Goal: Transaction & Acquisition: Purchase product/service

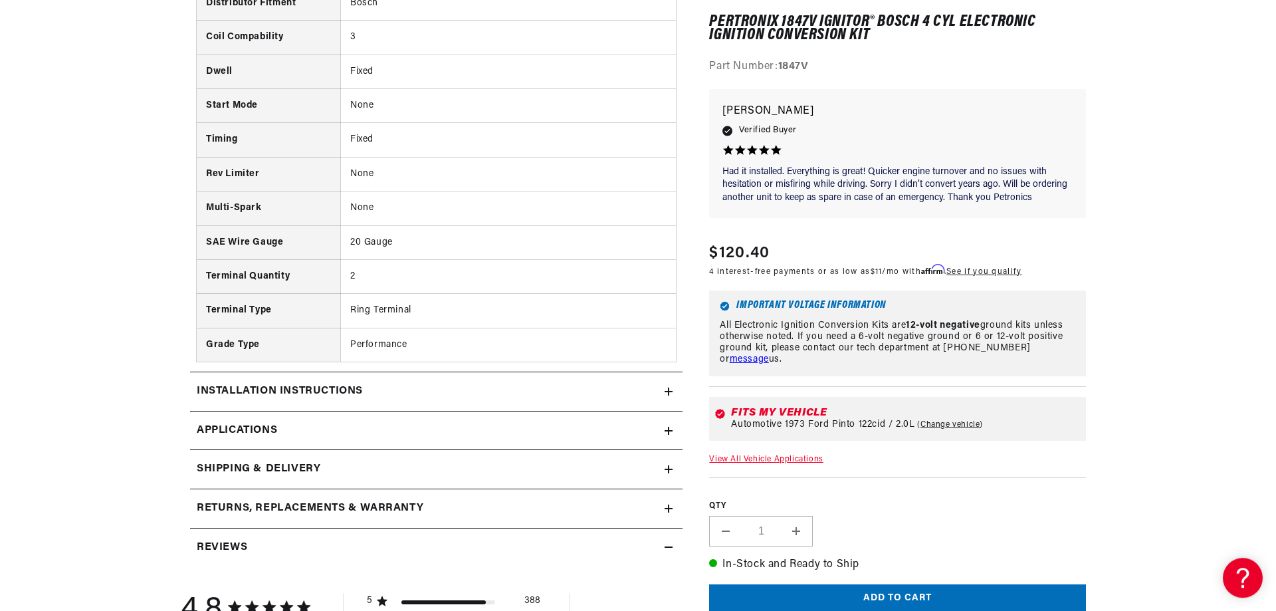
scroll to position [881, 0]
click at [668, 391] on icon at bounding box center [668, 391] width 8 height 0
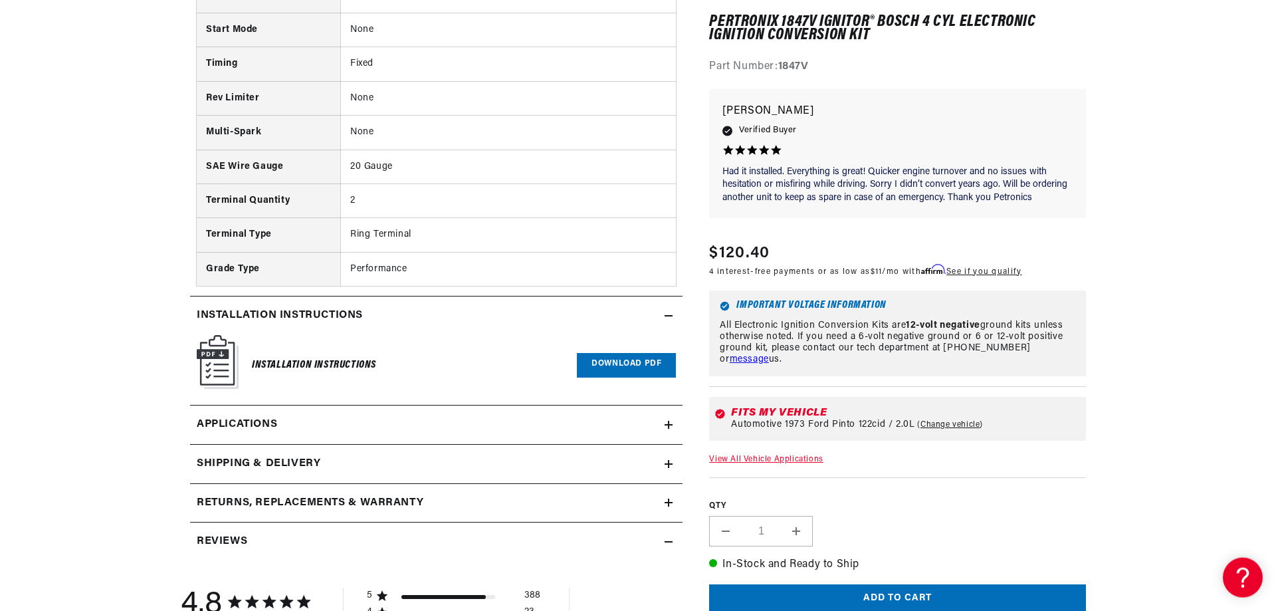
scroll to position [1017, 0]
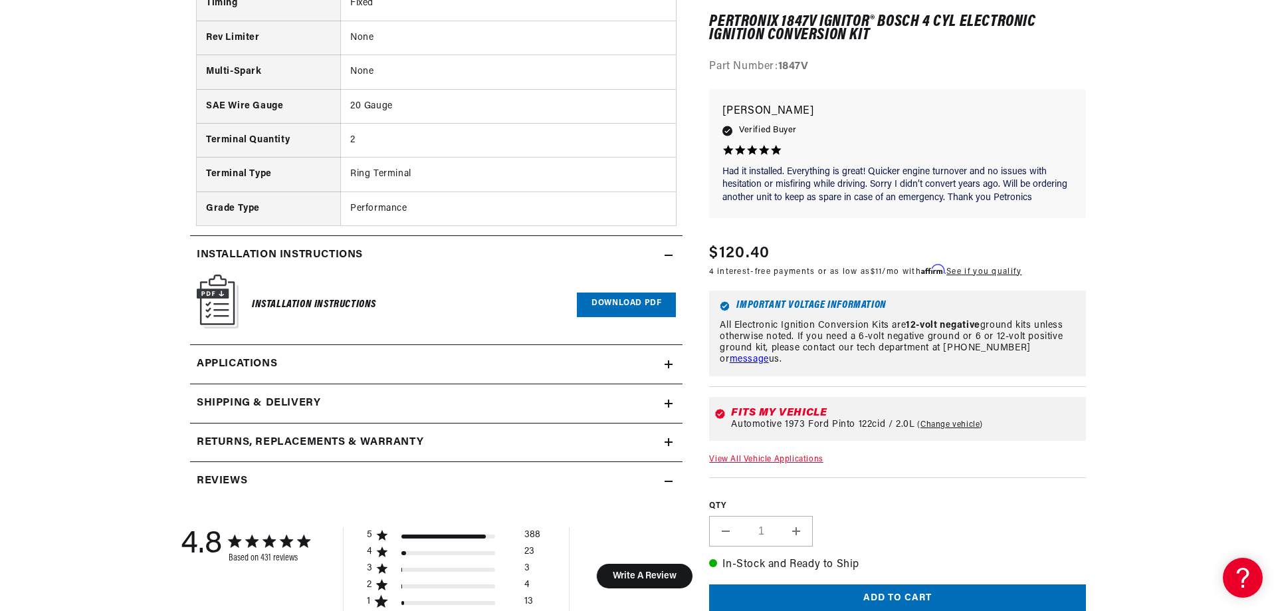
click at [279, 399] on h2 "Shipping & Delivery" at bounding box center [259, 403] width 124 height 17
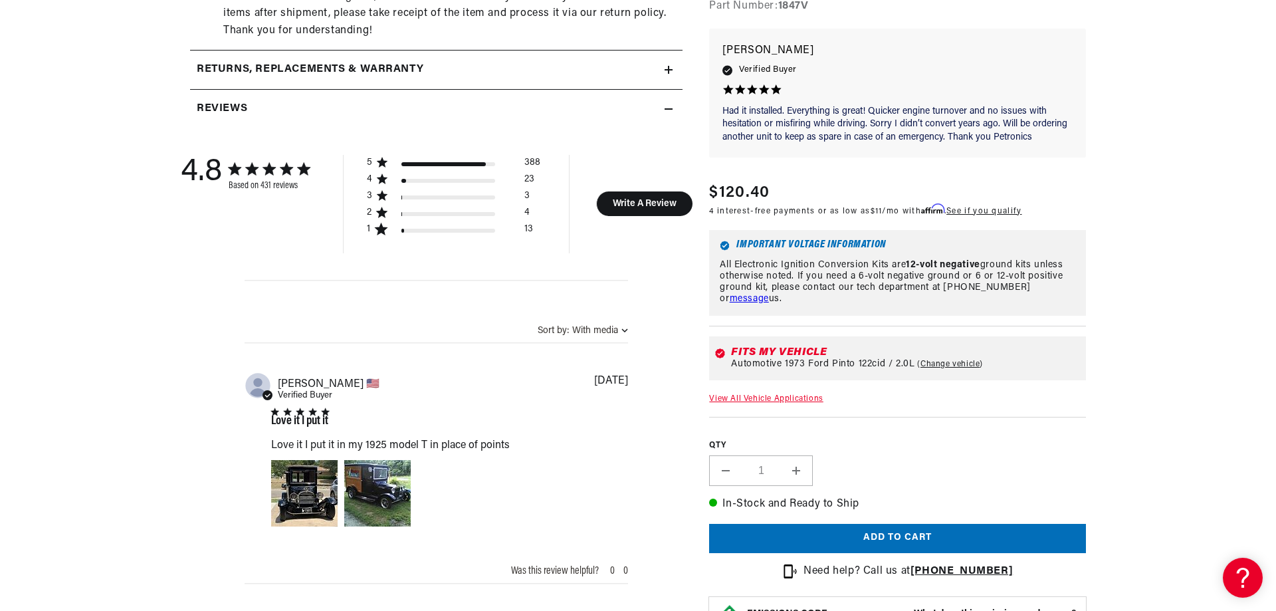
scroll to position [1966, 0]
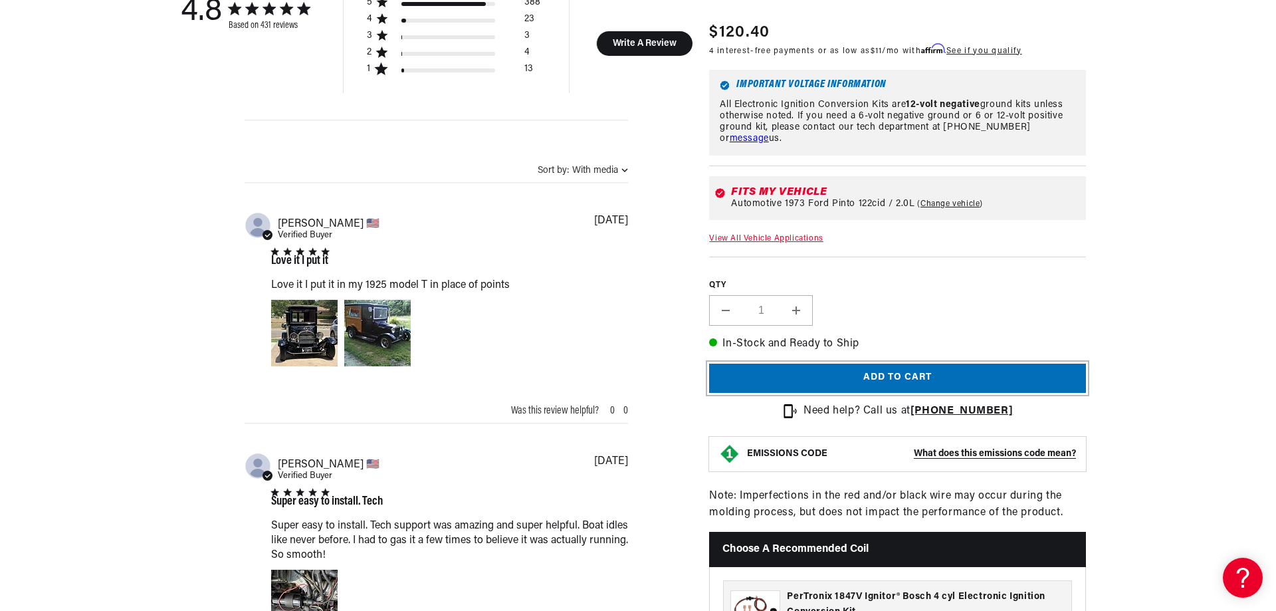
click at [866, 378] on button "Add to cart" at bounding box center [897, 378] width 377 height 30
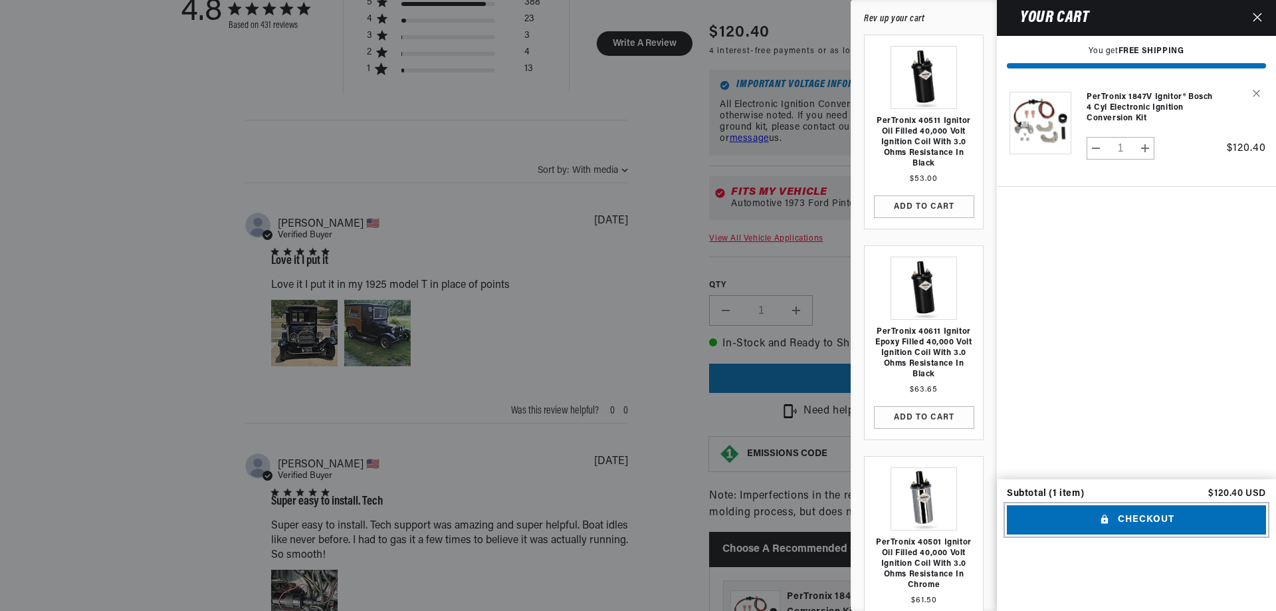
click at [1146, 535] on button "Checkout" at bounding box center [1136, 520] width 259 height 30
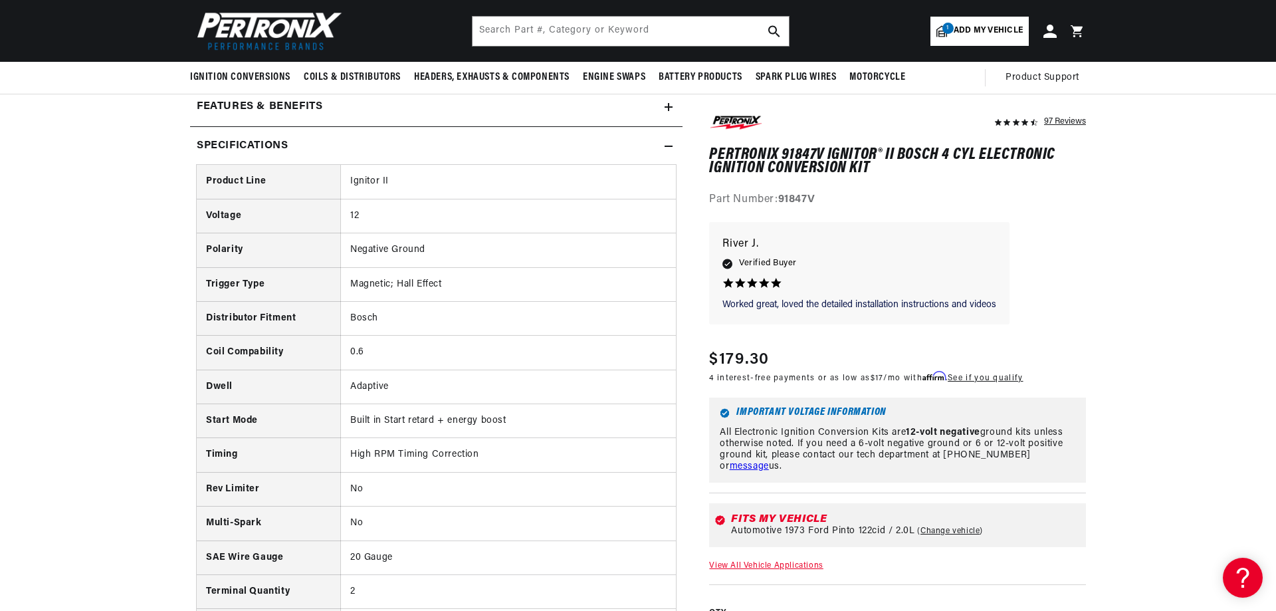
scroll to position [474, 0]
